Goal: Transaction & Acquisition: Purchase product/service

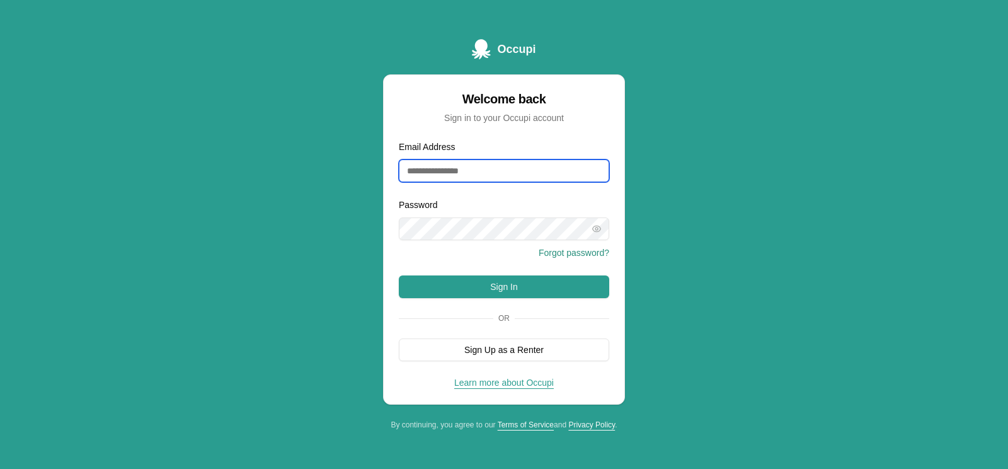
click at [500, 171] on input "Email Address" at bounding box center [504, 170] width 211 height 23
type input "**********"
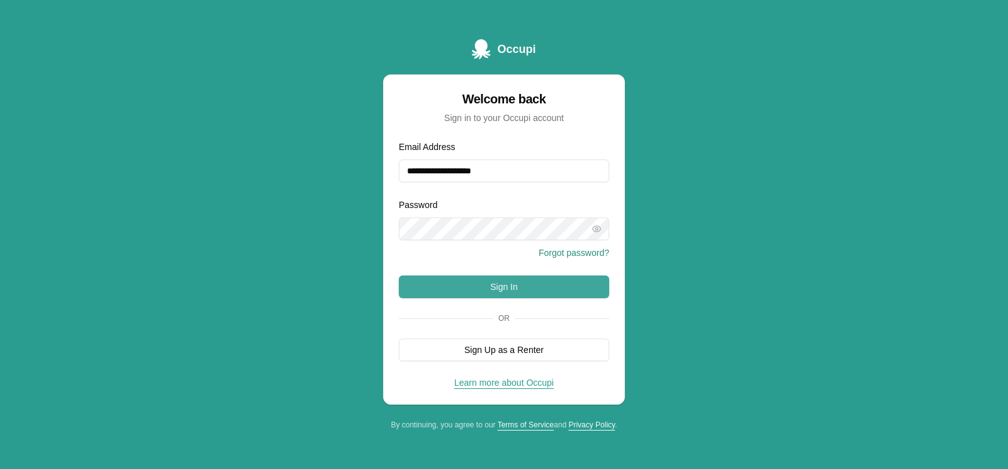
click at [496, 291] on button "Sign In" at bounding box center [504, 286] width 211 height 23
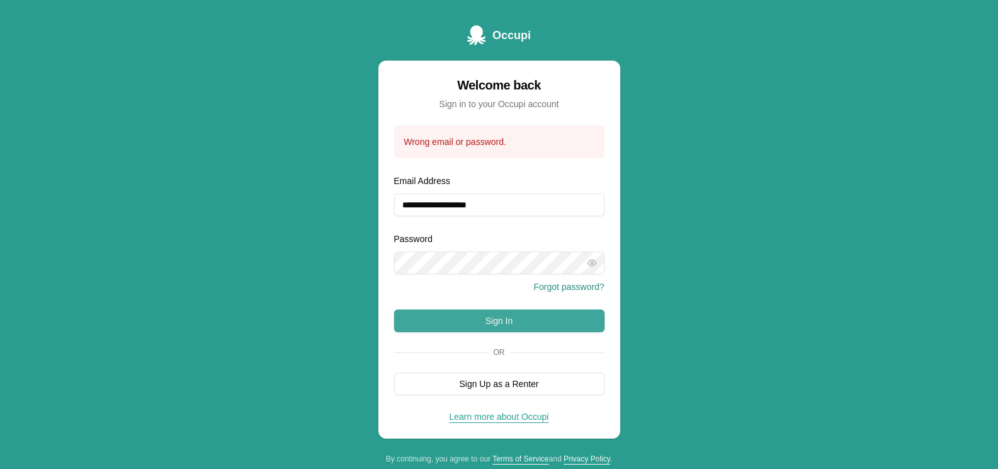
scroll to position [20, 0]
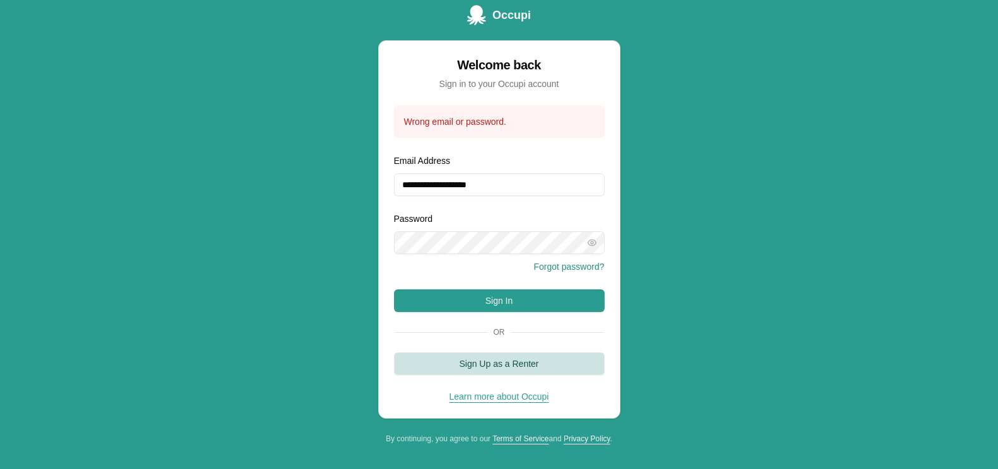
click at [493, 364] on button "Sign Up as a Renter" at bounding box center [499, 363] width 211 height 23
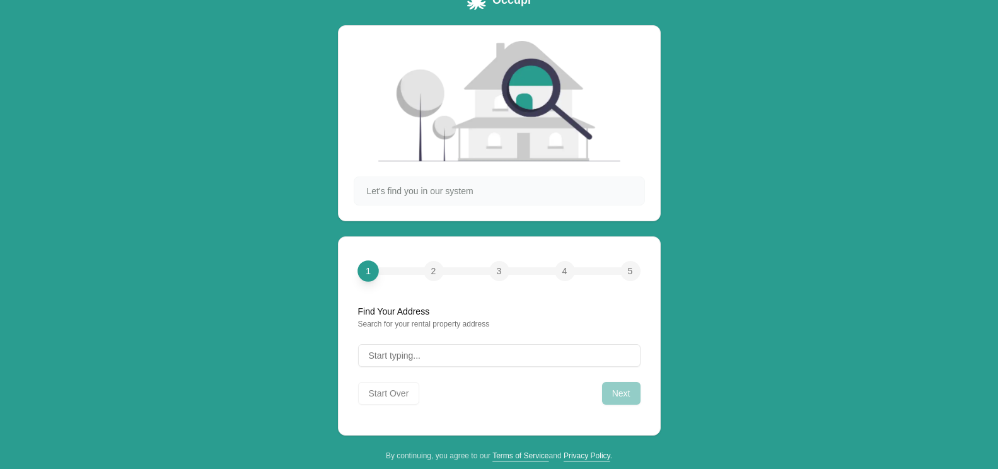
scroll to position [52, 0]
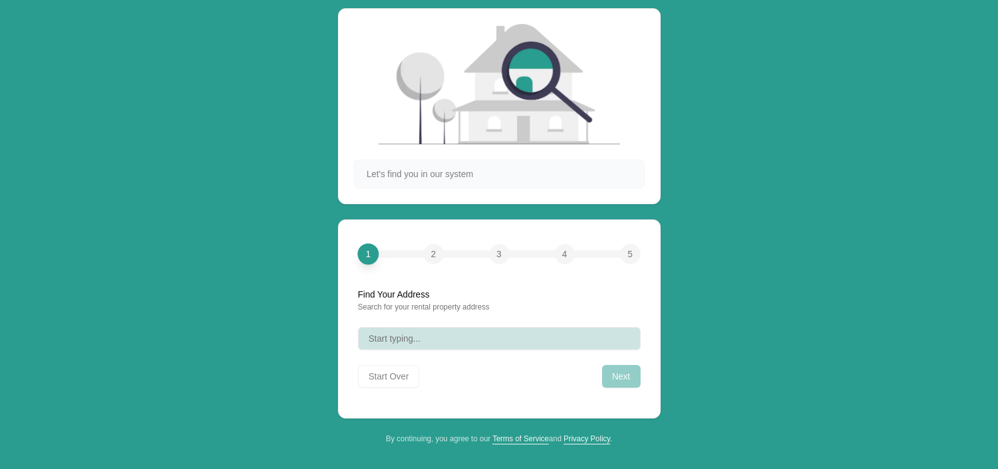
click at [449, 334] on button "Start typing..." at bounding box center [499, 338] width 282 height 23
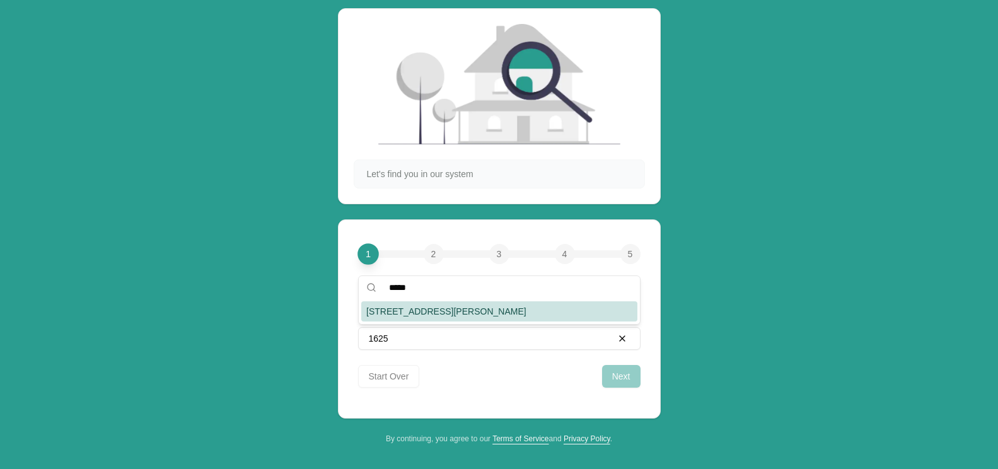
type input "****"
click at [443, 316] on div "[STREET_ADDRESS][PERSON_NAME]" at bounding box center [499, 311] width 276 height 20
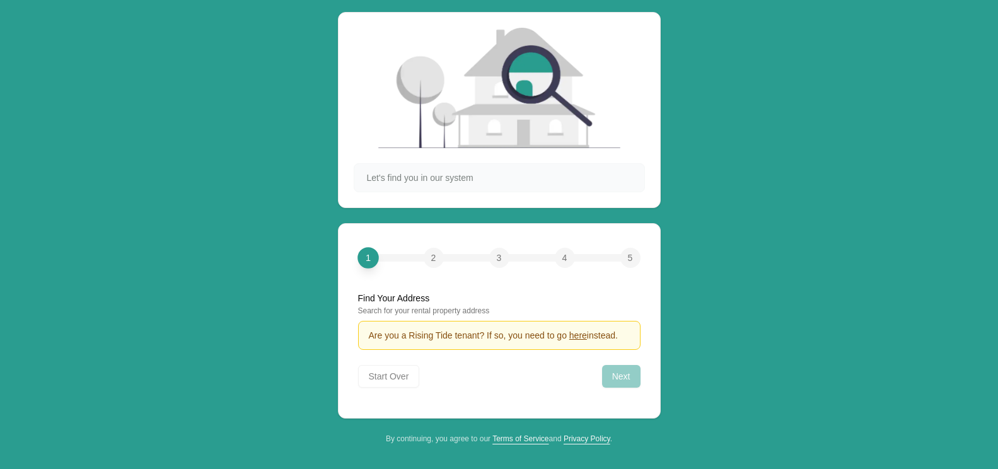
scroll to position [49, 0]
click at [577, 337] on span "here" at bounding box center [578, 335] width 18 height 10
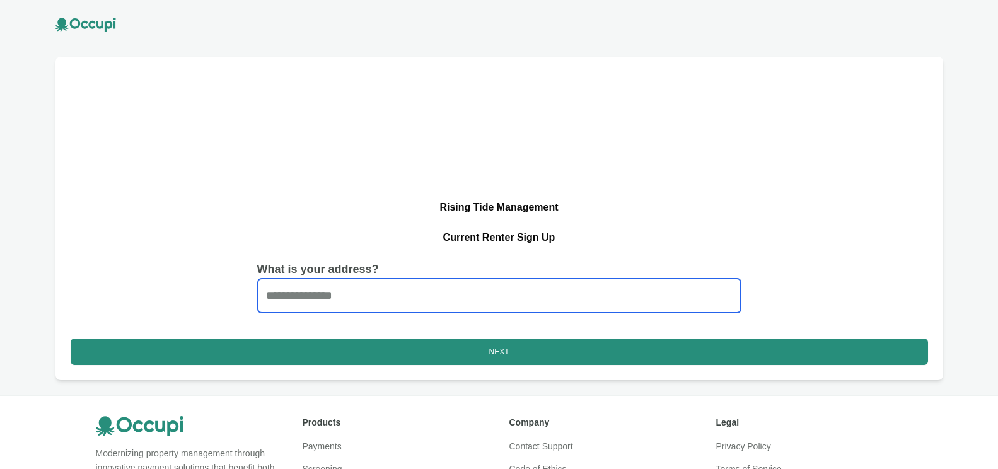
click at [384, 292] on input "Start typing..." at bounding box center [499, 296] width 483 height 34
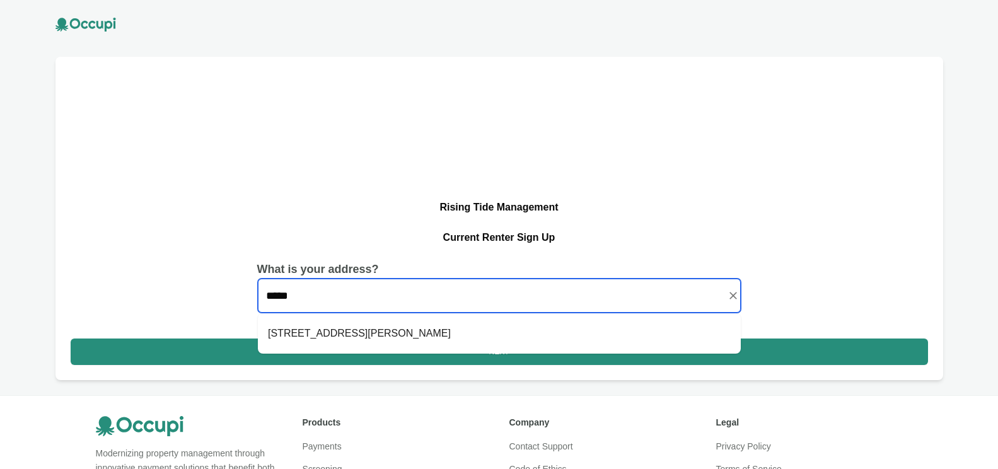
click at [365, 333] on li "1625 Brewster Rd Birmingham, AL 35235" at bounding box center [499, 333] width 483 height 30
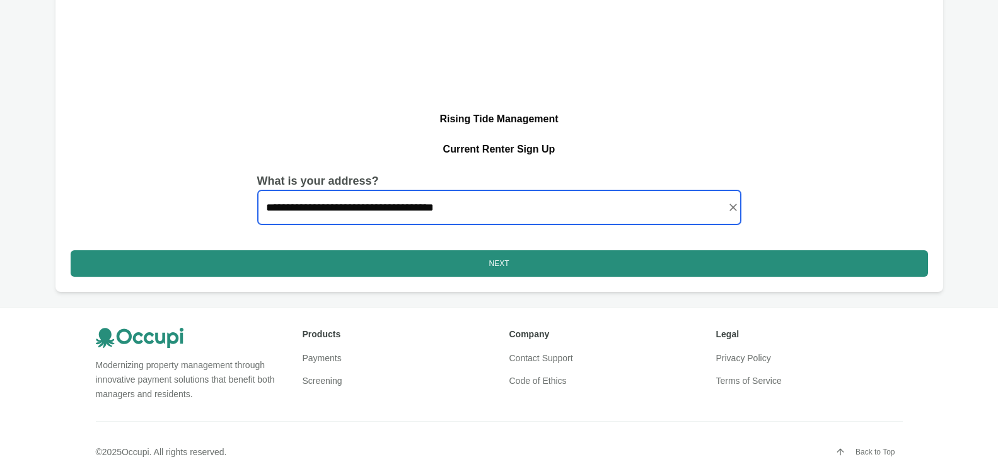
scroll to position [101, 0]
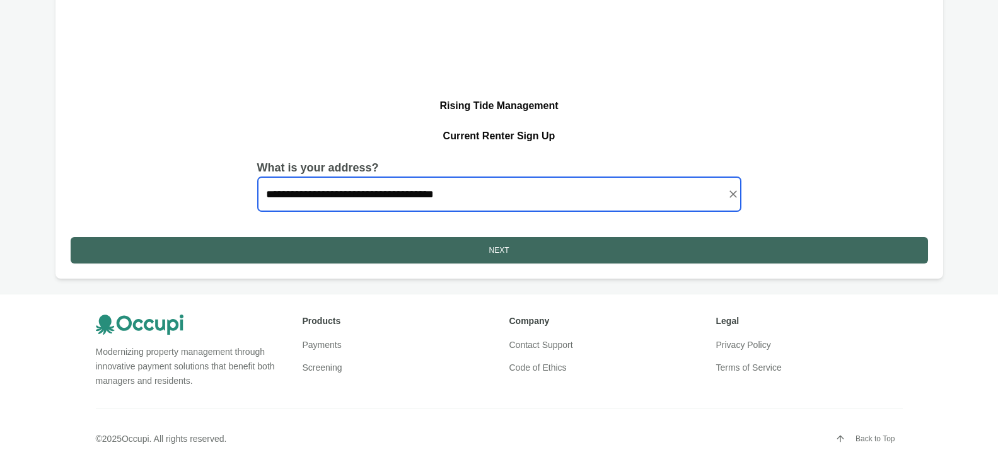
type input "**********"
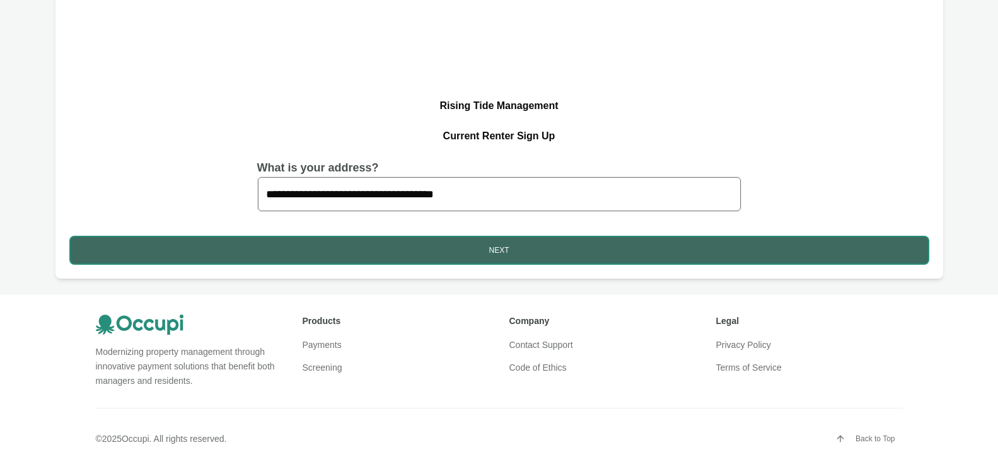
click at [499, 246] on button "Next" at bounding box center [499, 250] width 857 height 26
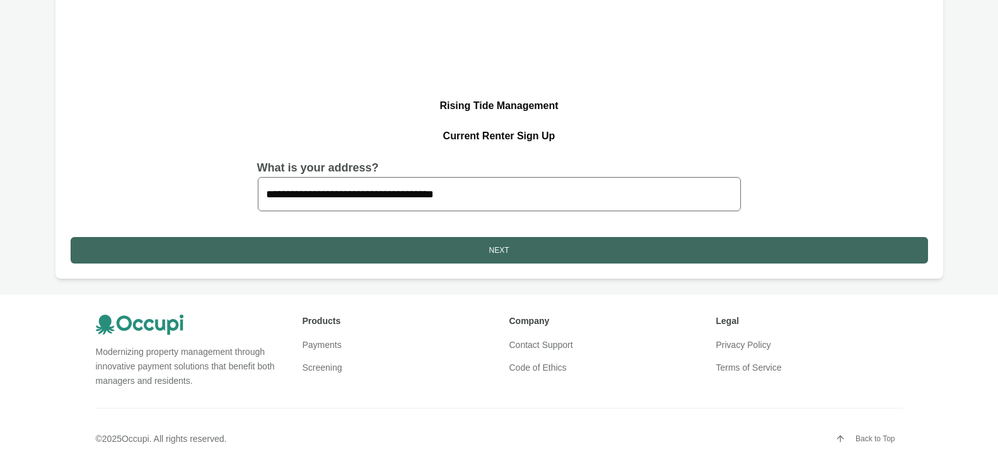
scroll to position [93, 0]
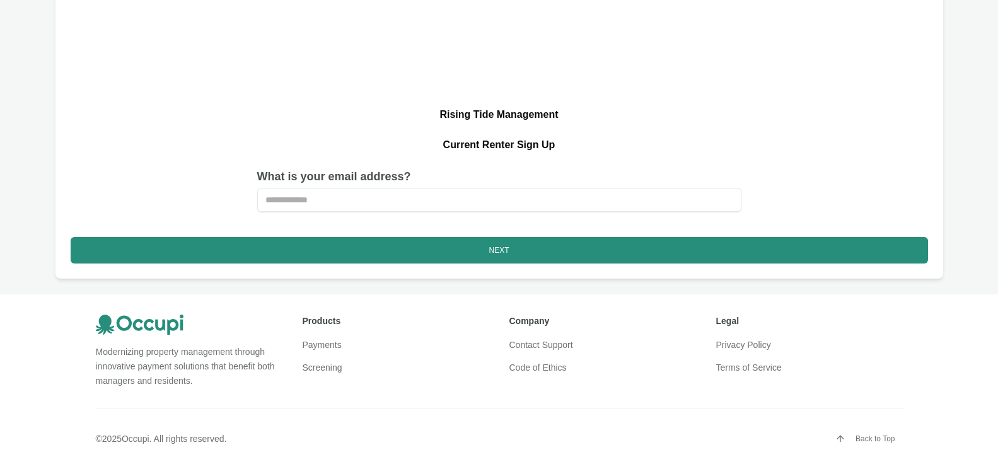
click at [395, 204] on input "text" at bounding box center [499, 200] width 484 height 24
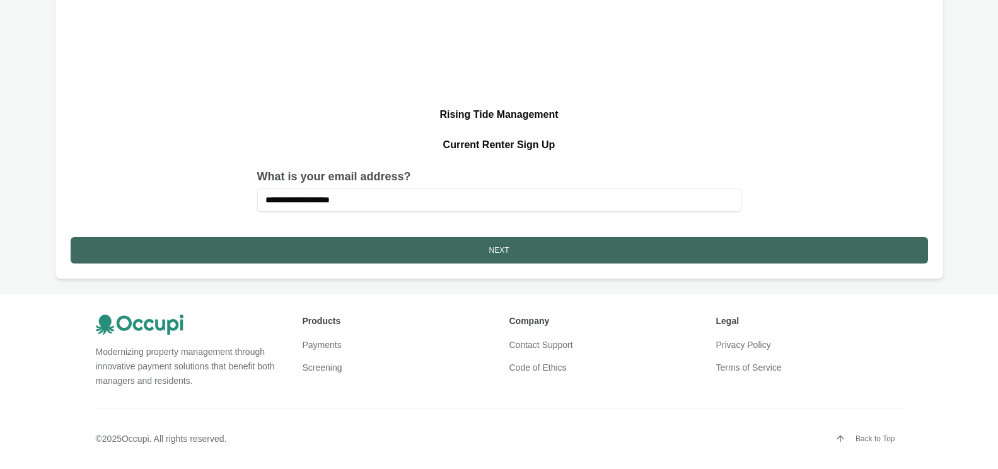
type input "**********"
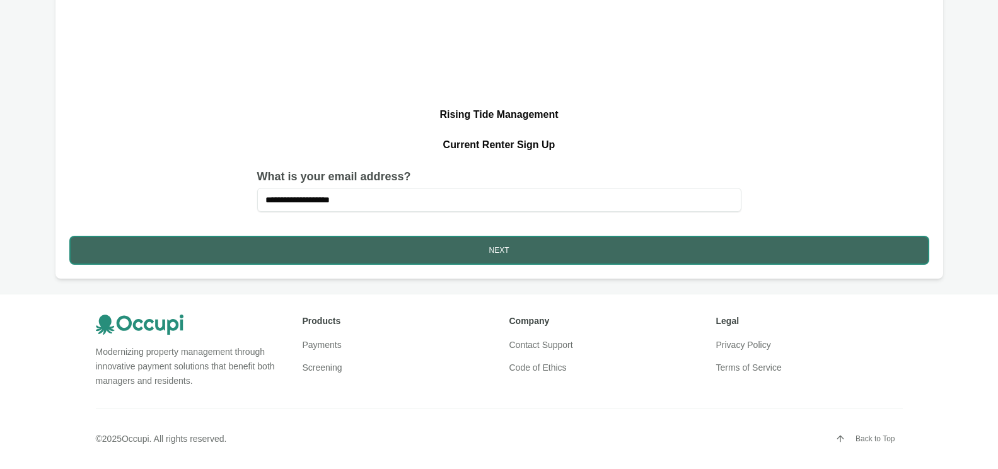
click at [497, 248] on button "Next" at bounding box center [499, 250] width 857 height 26
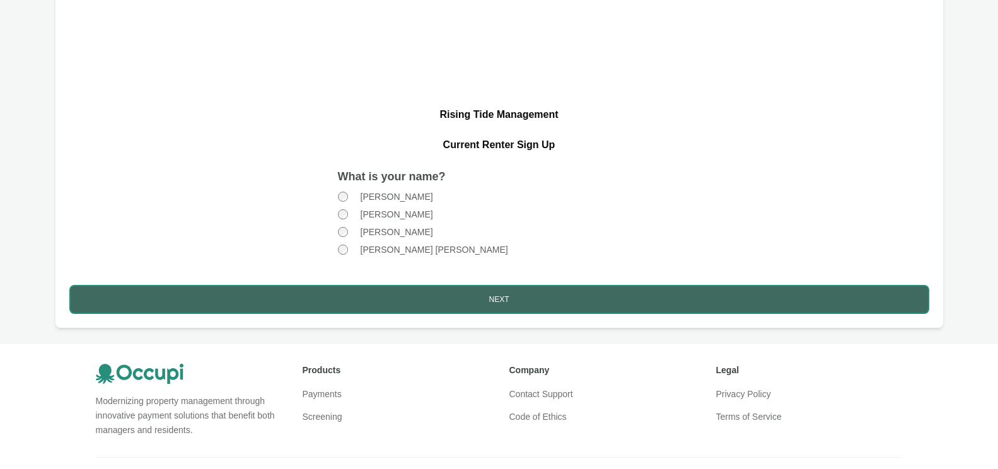
click at [506, 300] on button "Next" at bounding box center [499, 299] width 857 height 26
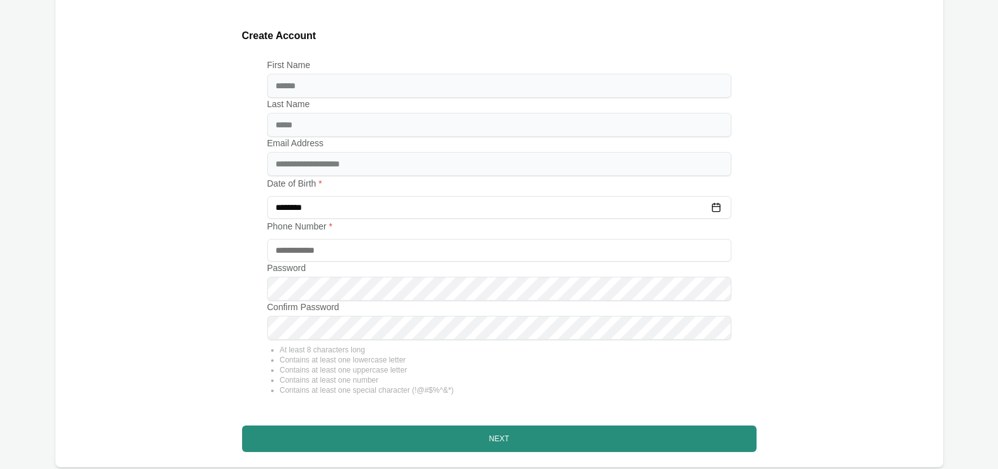
scroll to position [30, 0]
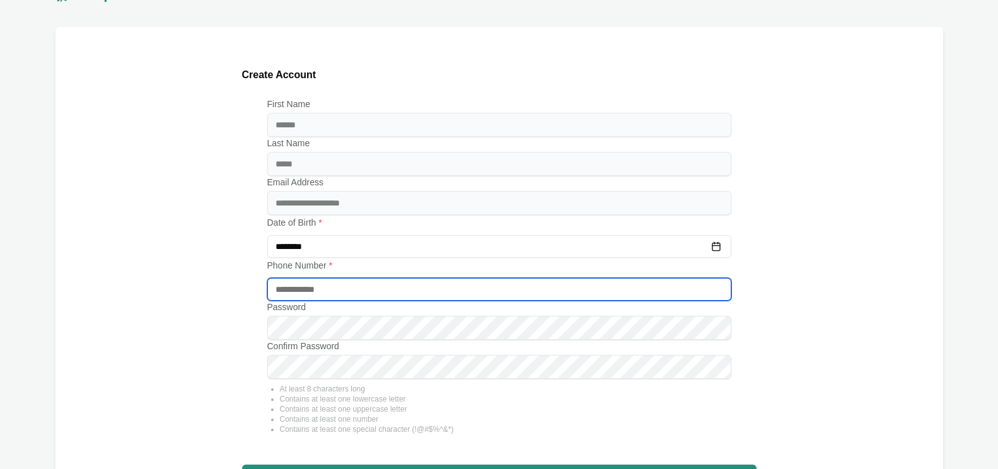
type input "**********"
click at [364, 290] on input "tel" at bounding box center [499, 289] width 464 height 23
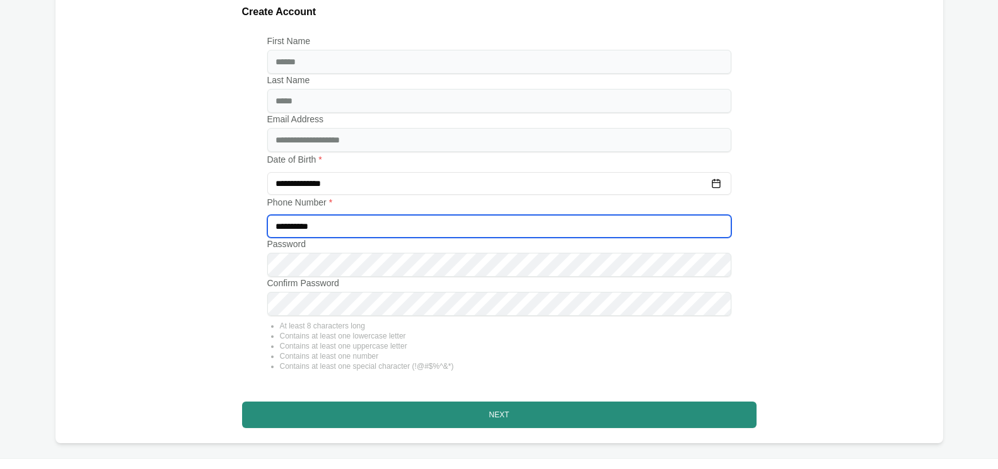
scroll to position [156, 0]
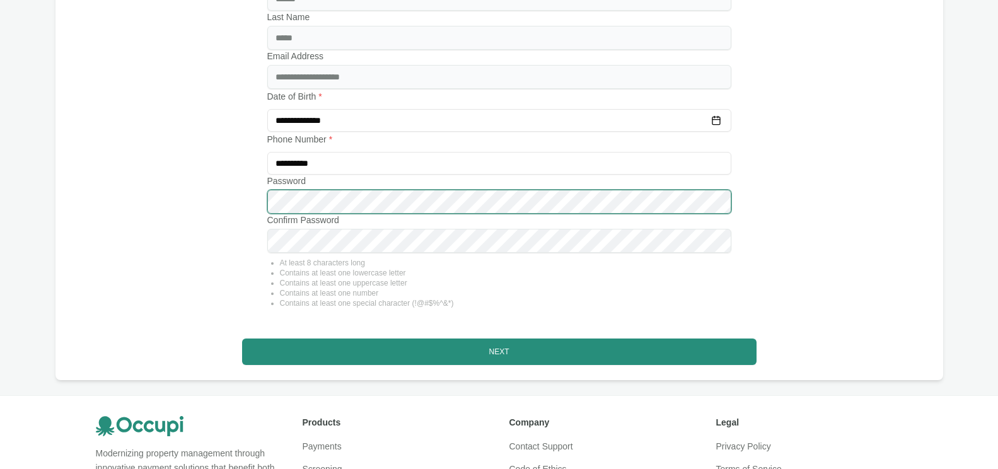
type input "**********"
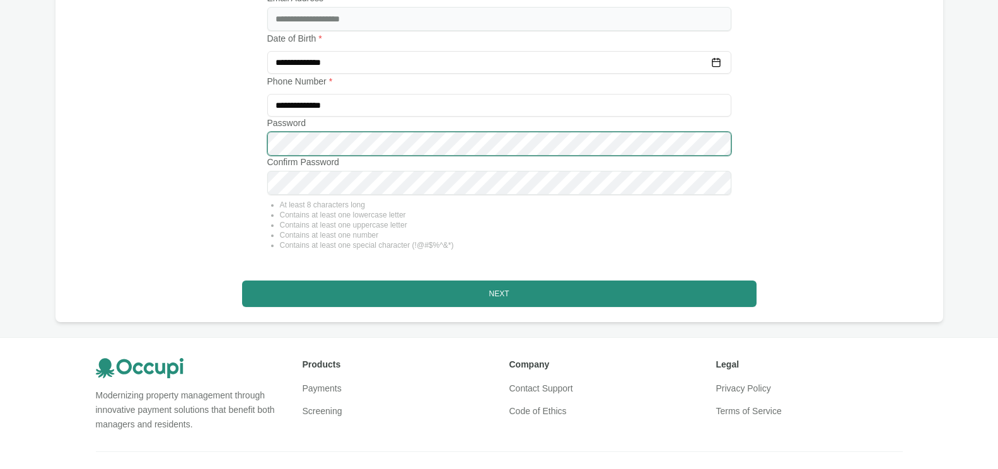
scroll to position [219, 0]
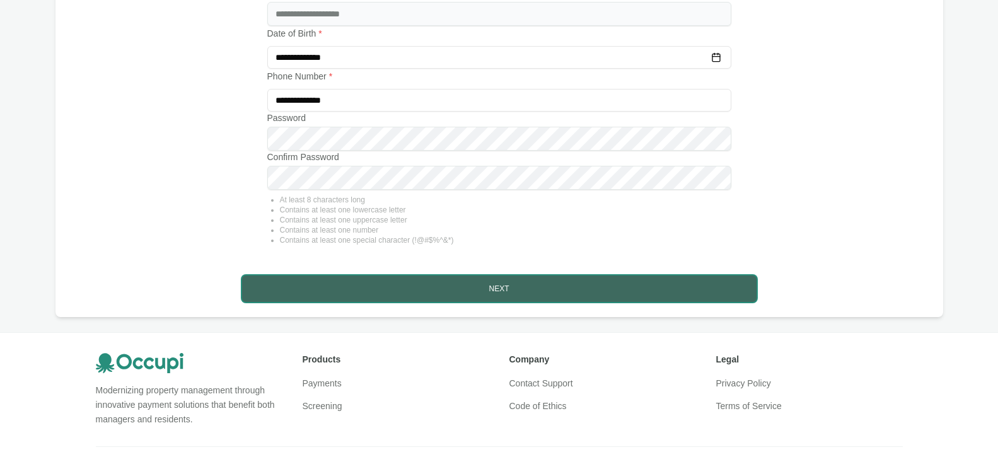
click at [502, 287] on button "Next" at bounding box center [499, 288] width 514 height 26
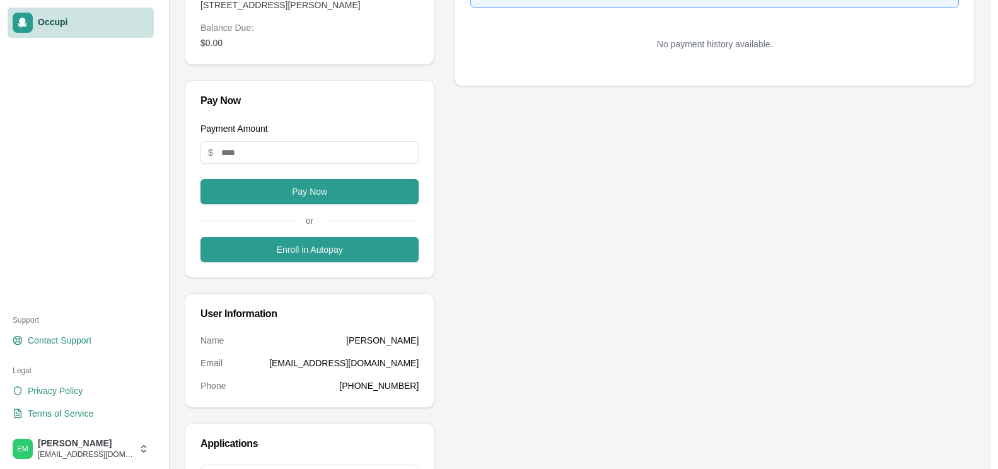
scroll to position [250, 0]
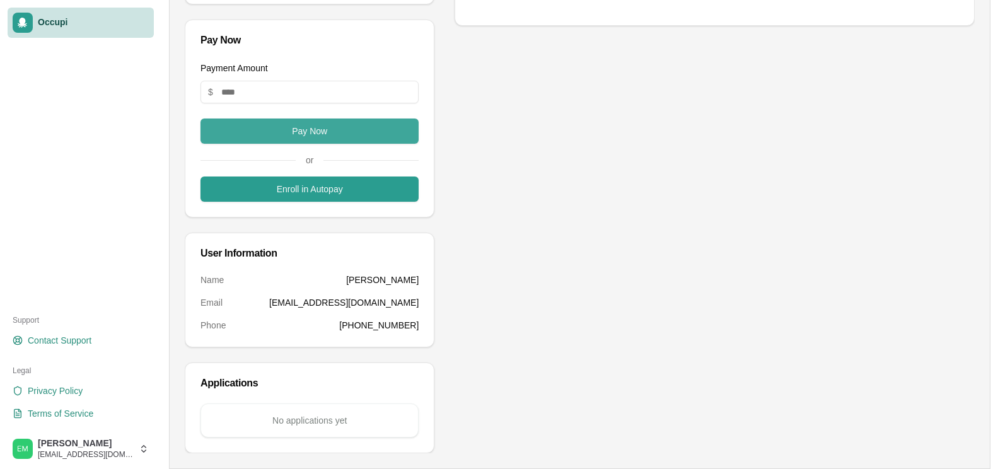
click at [371, 134] on button "Pay Now" at bounding box center [309, 130] width 218 height 25
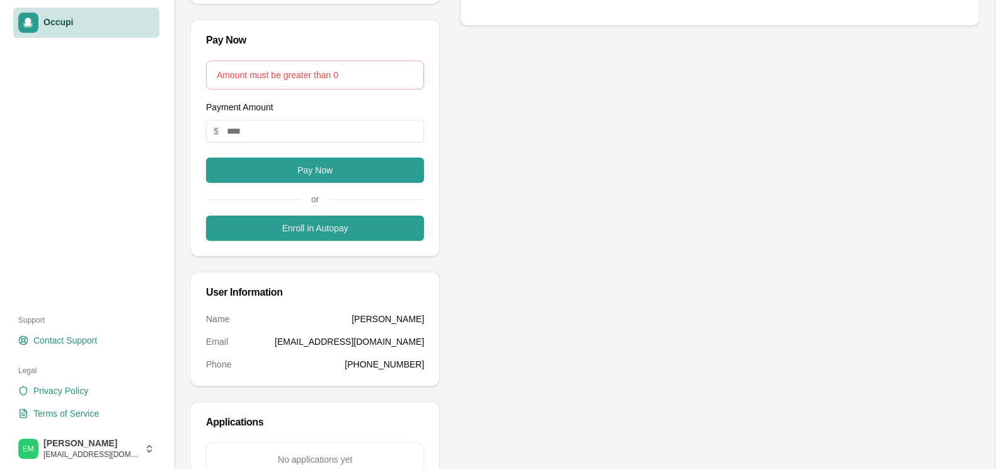
scroll to position [187, 0]
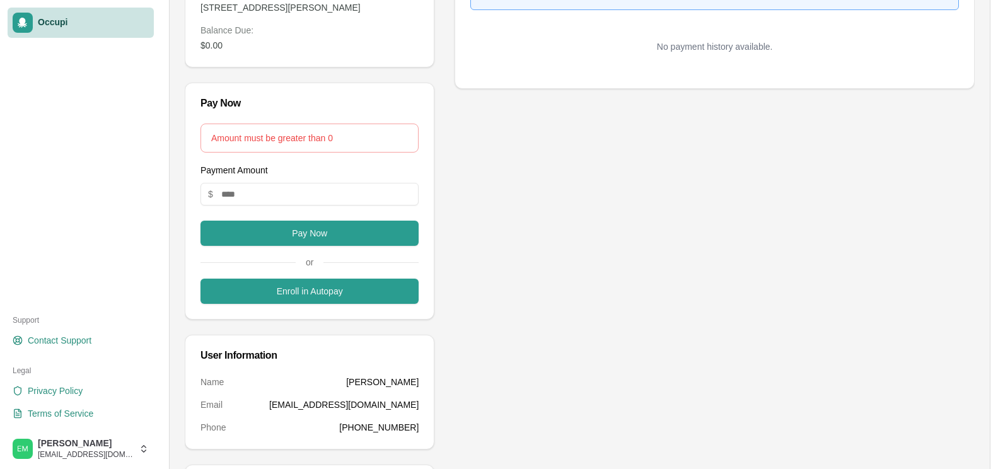
click at [346, 136] on div "Amount must be greater than 0" at bounding box center [309, 138] width 197 height 13
click at [260, 194] on input "Payment Amount" at bounding box center [309, 194] width 218 height 23
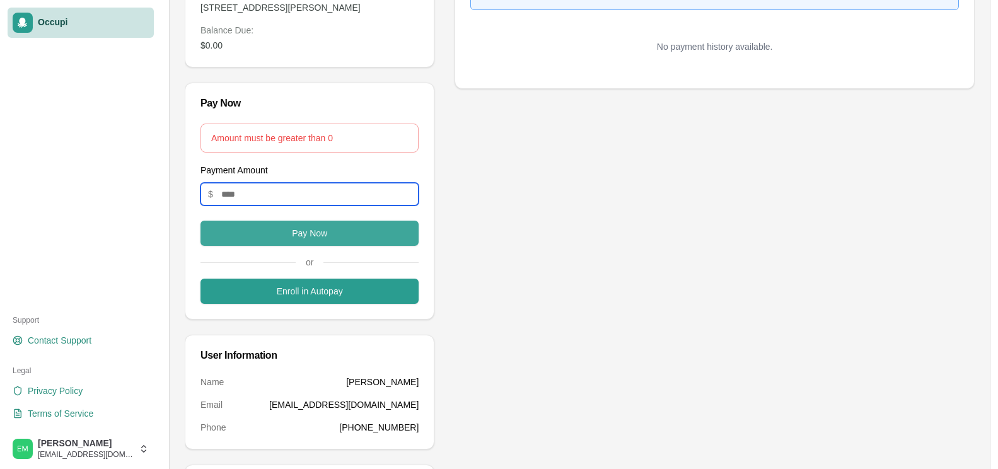
type input "*******"
click at [288, 234] on button "Pay Now" at bounding box center [309, 233] width 218 height 25
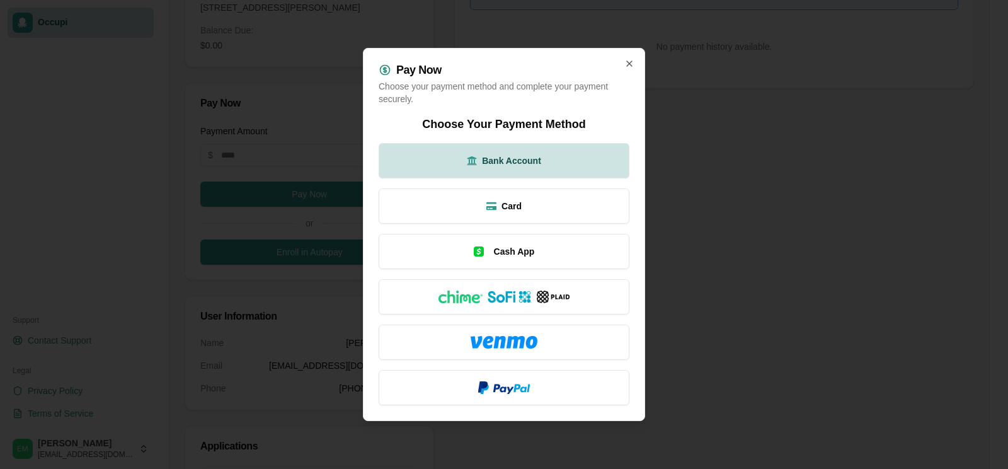
click at [514, 159] on span "Bank Account" at bounding box center [511, 160] width 59 height 13
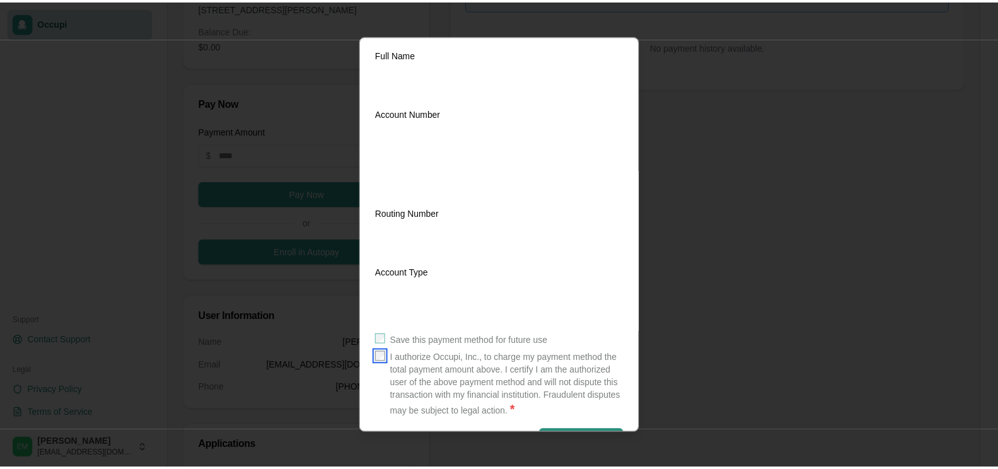
scroll to position [224, 0]
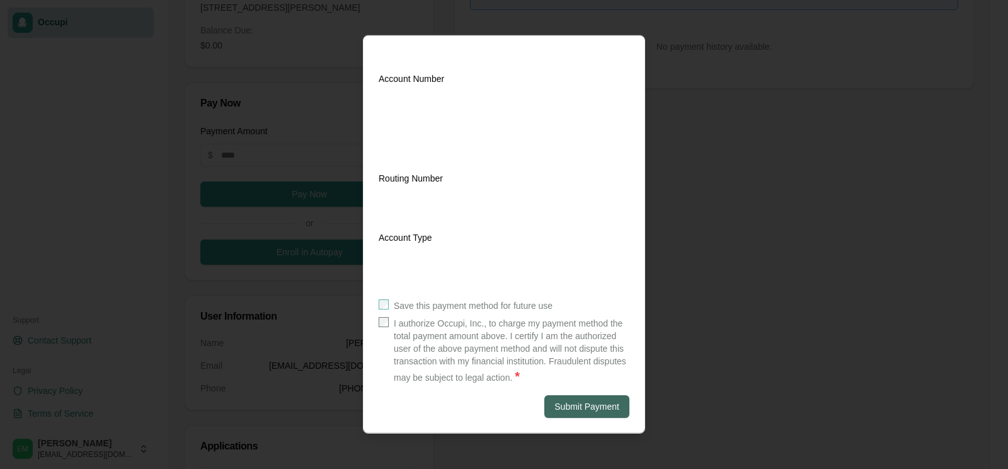
click at [570, 405] on button "Submit Payment" at bounding box center [587, 406] width 85 height 23
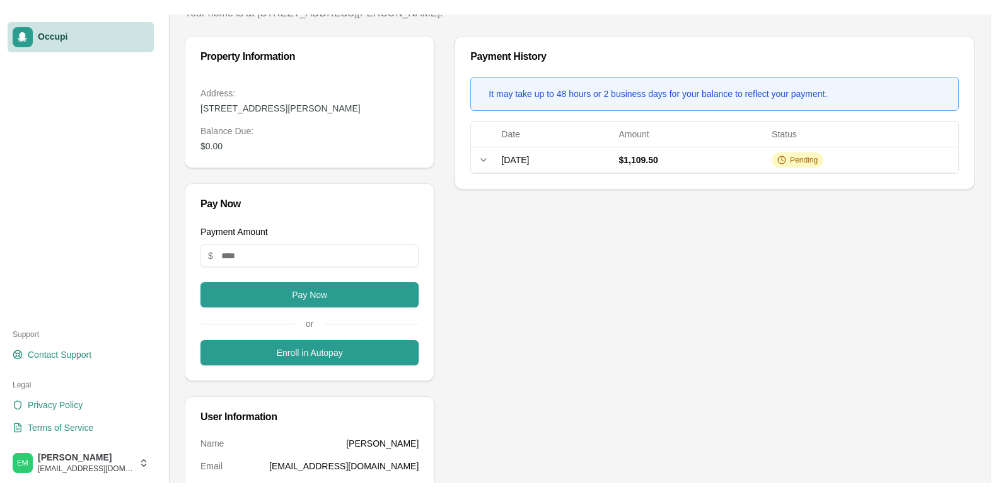
scroll to position [0, 0]
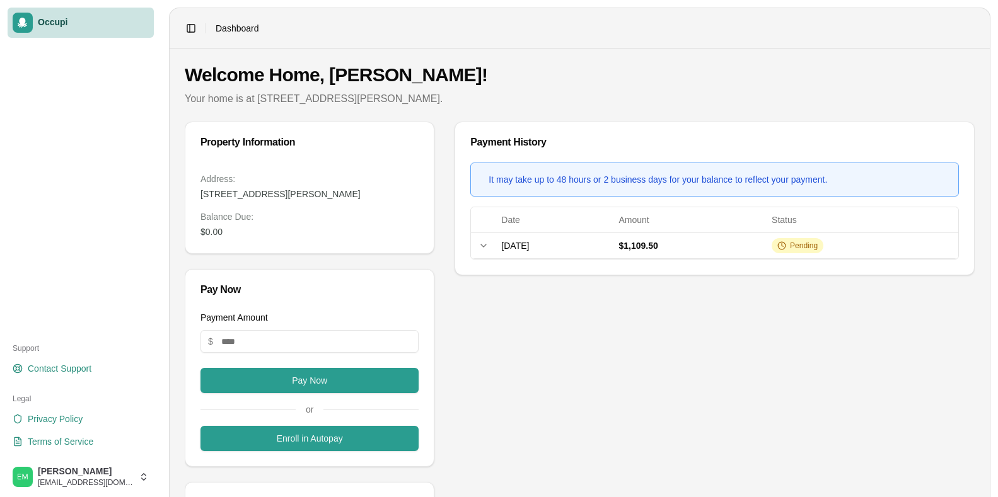
click at [992, 14] on main "Toggle Sidebar Dashboard Welcome Home, Edward! Your home is at 1625 Brewster Rd…" at bounding box center [579, 359] width 836 height 719
